Goal: Subscribe to service/newsletter

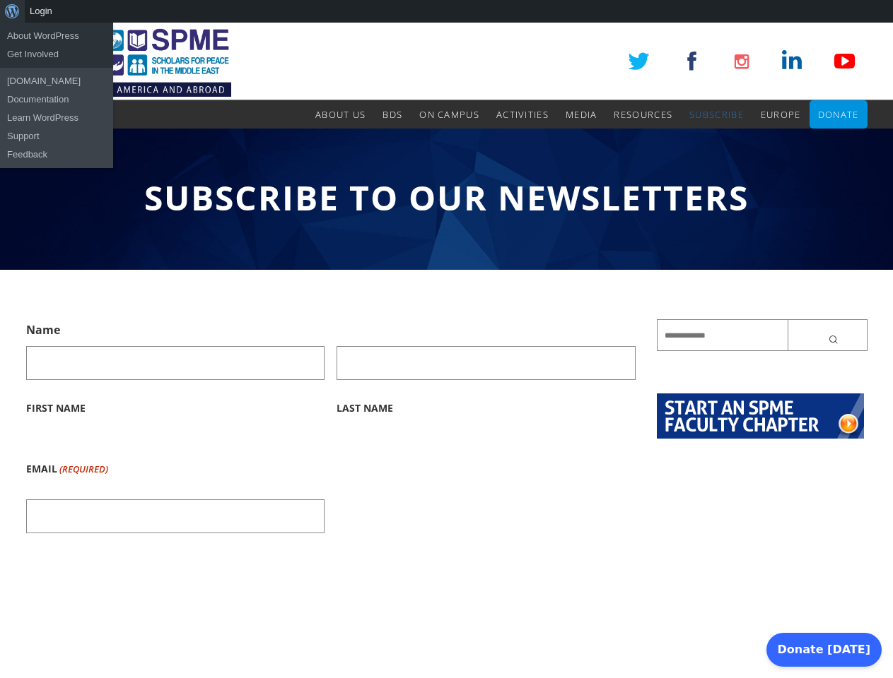
click at [446, 11] on div "About WordPress About WordPress Get Involved [DOMAIN_NAME] Documentation Learn …" at bounding box center [446, 11] width 893 height 23
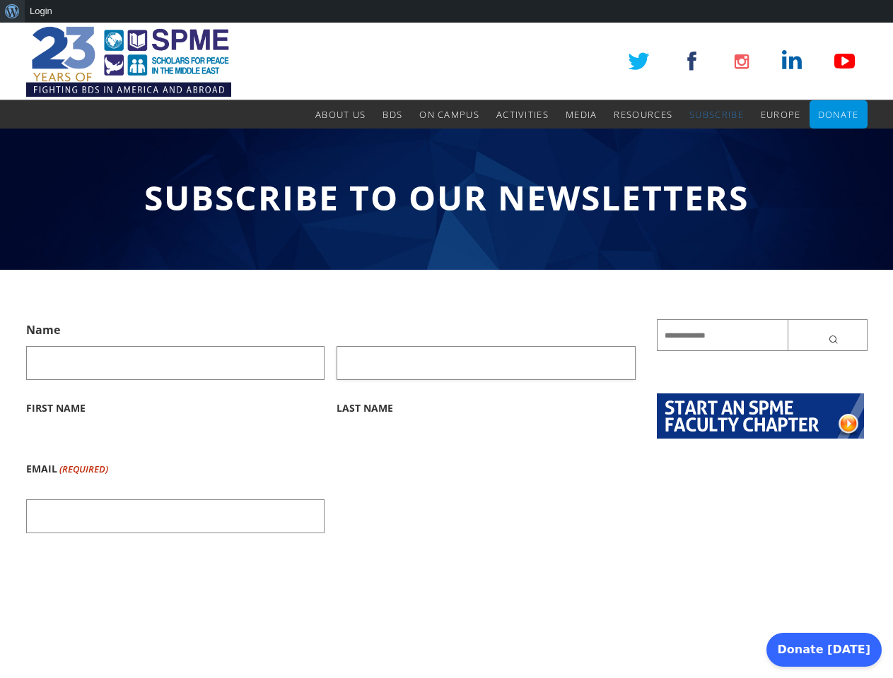
click at [446, 351] on input "Last Name" at bounding box center [485, 363] width 299 height 34
